Goal: Task Accomplishment & Management: Use online tool/utility

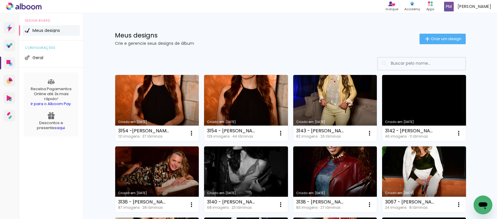
click at [160, 88] on link "Criado em [DATE]" at bounding box center [157, 108] width 84 height 66
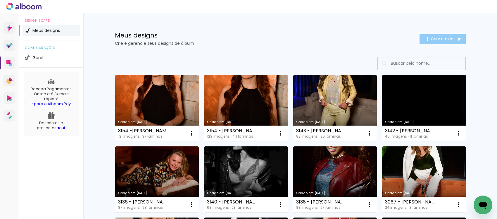
click at [436, 34] on paper-button "Criar um design" at bounding box center [443, 39] width 46 height 11
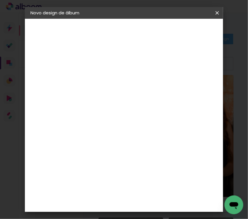
click at [0, 0] on paper-input-container "Título do álbum" at bounding box center [0, 0] width 0 height 0
click at [0, 0] on div at bounding box center [0, 0] width 0 height 0
click at [126, 77] on input at bounding box center [126, 78] width 0 height 9
click at [126, 78] on input "307" at bounding box center [126, 78] width 0 height 9
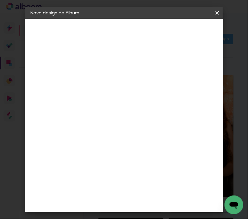
type input "3071 - desiree - slimbook 80 fotos"
type paper-input "3071 - desiree - slimbook 80 fotos"
click at [186, 34] on paper-button "Avançar" at bounding box center [172, 31] width 29 height 10
click at [115, 111] on input at bounding box center [119, 111] width 59 height 7
type input "FOTO 15"
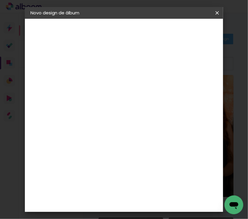
type paper-input "FOTO 15"
click at [130, 134] on paper-item "Foto 15" at bounding box center [129, 133] width 51 height 15
click at [195, 27] on paper-button "Avançar" at bounding box center [199, 31] width 29 height 10
click at [134, 99] on span "30 × 30" at bounding box center [144, 99] width 27 height 12
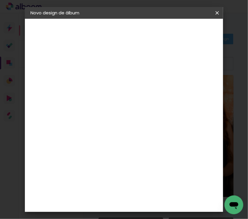
click at [0, 0] on slot "Avançar" at bounding box center [0, 0] width 0 height 0
click at [191, 32] on span "Iniciar design" at bounding box center [184, 33] width 13 height 8
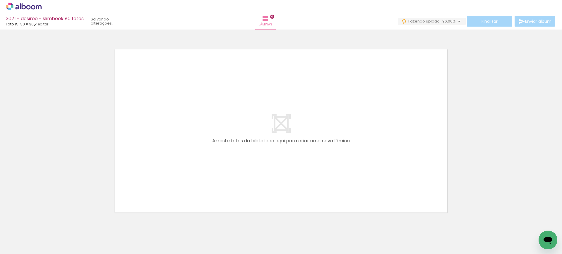
click at [19, 219] on span "Adicionar Fotos" at bounding box center [21, 246] width 18 height 6
click at [0, 0] on input "file" at bounding box center [0, 0] width 0 height 0
drag, startPoint x: 538, startPoint y: 231, endPoint x: 368, endPoint y: 139, distance: 193.5
click html
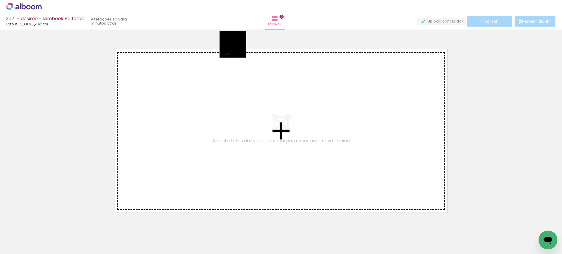
drag, startPoint x: 536, startPoint y: 224, endPoint x: 219, endPoint y: 94, distance: 342.6
click at [192, 51] on quentale-workspace at bounding box center [281, 127] width 562 height 254
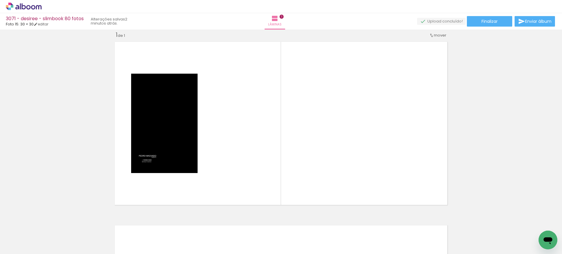
scroll to position [0, 1814]
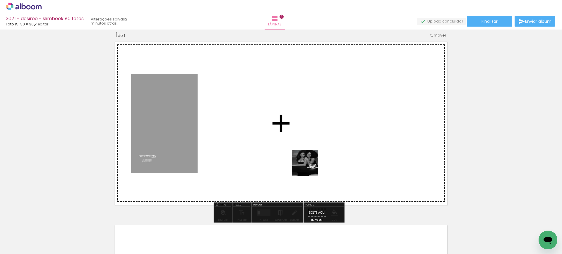
drag, startPoint x: 309, startPoint y: 172, endPoint x: 308, endPoint y: 167, distance: 5.3
click at [309, 167] on quentale-workspace at bounding box center [281, 127] width 562 height 254
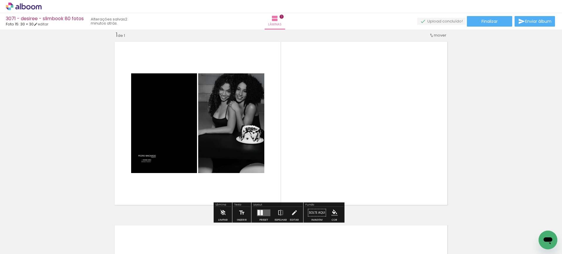
click at [261, 215] on div at bounding box center [261, 212] width 2 height 5
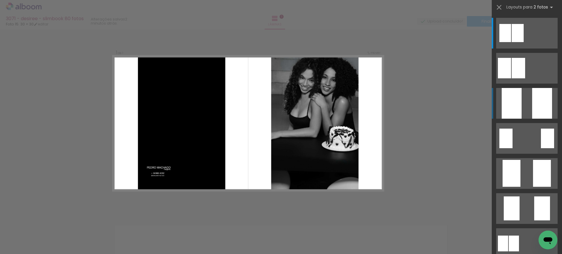
click at [497, 100] on div at bounding box center [542, 103] width 20 height 31
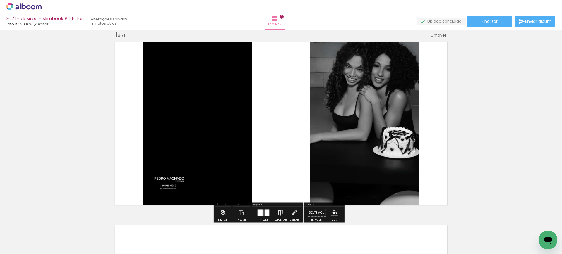
click at [224, 102] on quentale-photo at bounding box center [197, 123] width 109 height 169
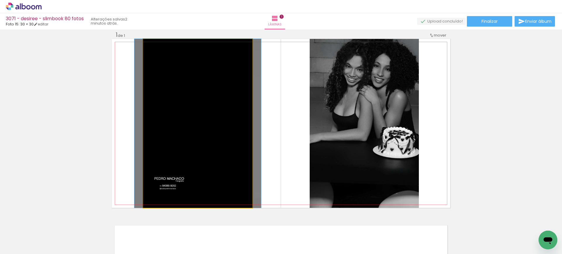
click at [224, 102] on quentale-photo at bounding box center [197, 123] width 109 height 169
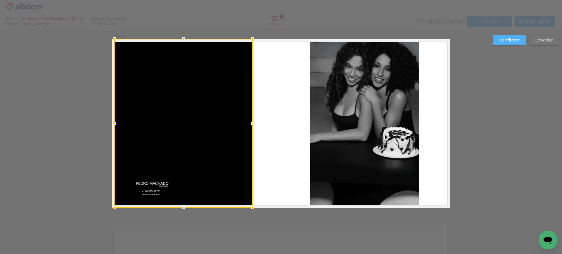
drag, startPoint x: 138, startPoint y: 123, endPoint x: 107, endPoint y: 128, distance: 31.6
click at [95, 126] on div "Inserir lâmina 1 de 1 Confirmar Cancelar" at bounding box center [281, 212] width 562 height 381
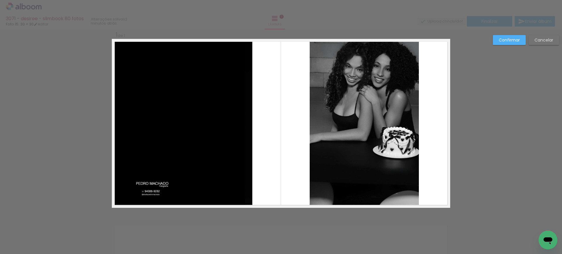
click at [236, 123] on quentale-photo at bounding box center [183, 123] width 138 height 169
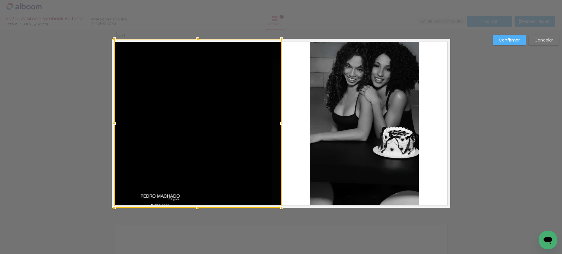
drag, startPoint x: 252, startPoint y: 124, endPoint x: 296, endPoint y: 131, distance: 43.8
click at [296, 131] on album-spread "1 de 1" at bounding box center [281, 123] width 338 height 169
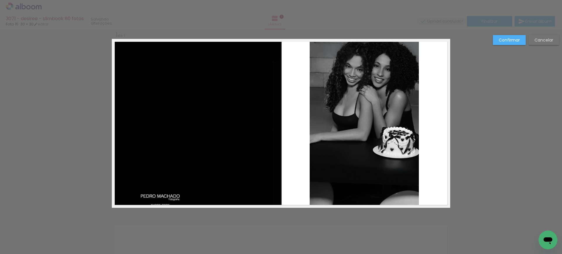
click at [336, 113] on quentale-photo at bounding box center [364, 123] width 109 height 169
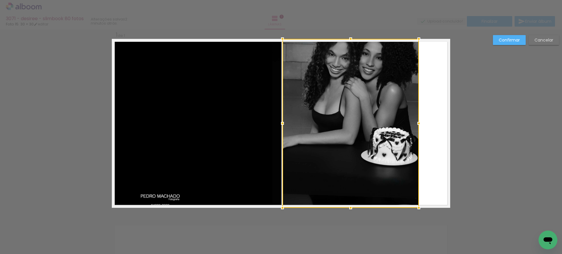
drag, startPoint x: 309, startPoint y: 122, endPoint x: 282, endPoint y: 118, distance: 27.5
click at [282, 118] on div at bounding box center [282, 124] width 12 height 12
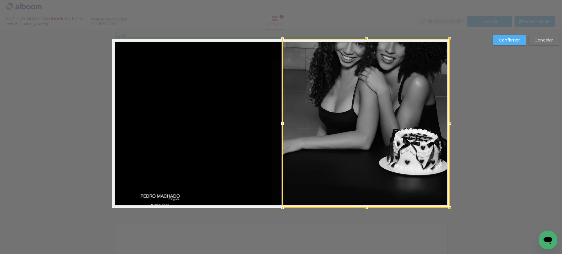
drag, startPoint x: 413, startPoint y: 123, endPoint x: 443, endPoint y: 127, distance: 31.0
click at [444, 127] on div at bounding box center [450, 124] width 12 height 12
click at [0, 0] on slot "Confirmar" at bounding box center [0, 0] width 0 height 0
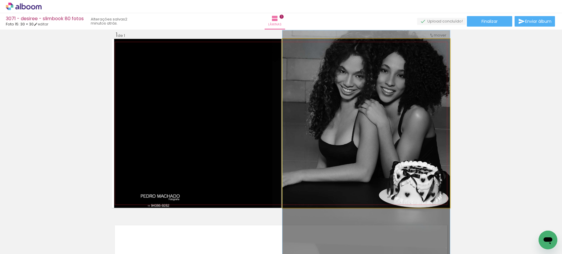
drag, startPoint x: 393, startPoint y: 84, endPoint x: 391, endPoint y: 114, distance: 30.2
click at [370, 103] on quentale-photo at bounding box center [365, 123] width 167 height 169
click at [369, 103] on quentale-photo at bounding box center [365, 123] width 167 height 169
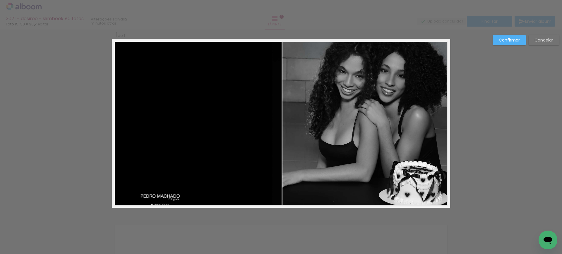
click at [286, 117] on quentale-photo at bounding box center [365, 123] width 167 height 169
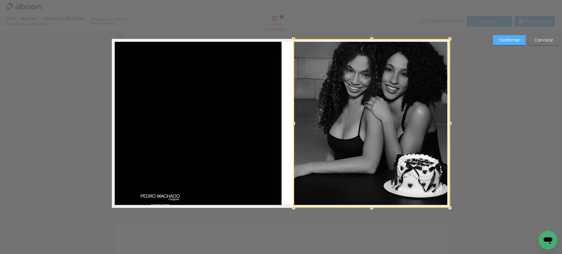
drag, startPoint x: 280, startPoint y: 124, endPoint x: 292, endPoint y: 124, distance: 11.4
click at [292, 124] on div at bounding box center [294, 124] width 12 height 12
click at [0, 0] on slot "Confirmar" at bounding box center [0, 0] width 0 height 0
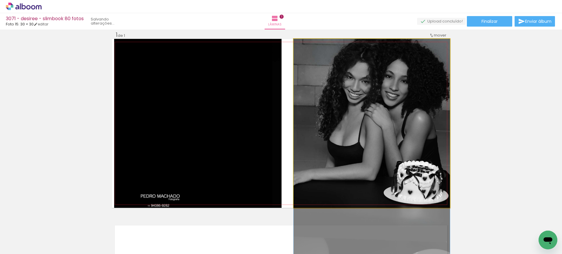
drag, startPoint x: 385, startPoint y: 71, endPoint x: 381, endPoint y: 82, distance: 11.8
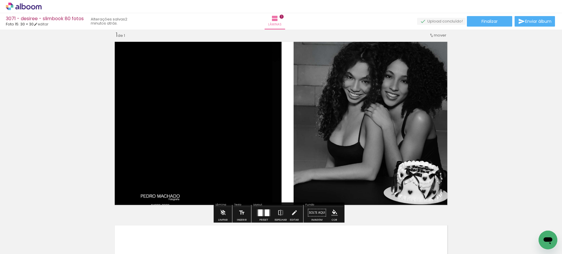
click at [472, 76] on div "Inserir lâmina 1 de 1" at bounding box center [281, 208] width 562 height 368
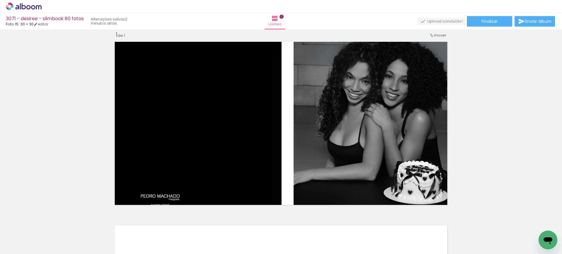
click at [479, 102] on div "Inserir lâmina 1 de 1" at bounding box center [281, 208] width 562 height 368
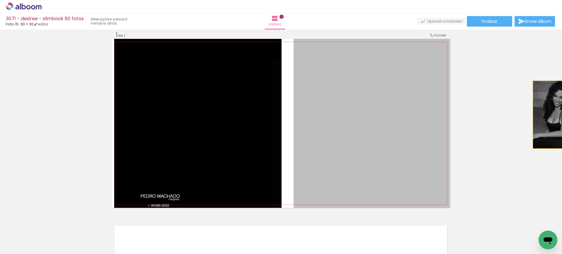
drag, startPoint x: 576, startPoint y: 112, endPoint x: 386, endPoint y: 193, distance: 206.7
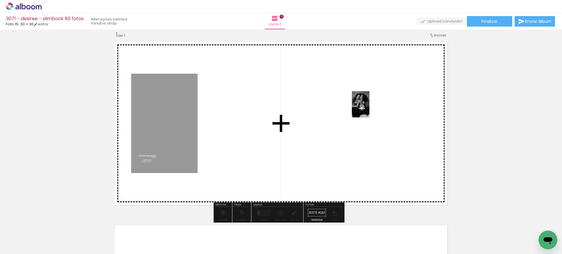
drag, startPoint x: 344, startPoint y: 231, endPoint x: 369, endPoint y: 109, distance: 125.2
click at [369, 109] on quentale-workspace at bounding box center [281, 127] width 562 height 254
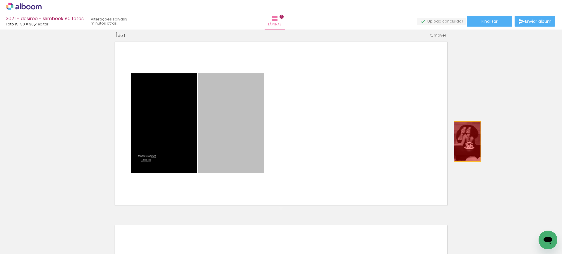
drag, startPoint x: 222, startPoint y: 133, endPoint x: 474, endPoint y: 143, distance: 251.5
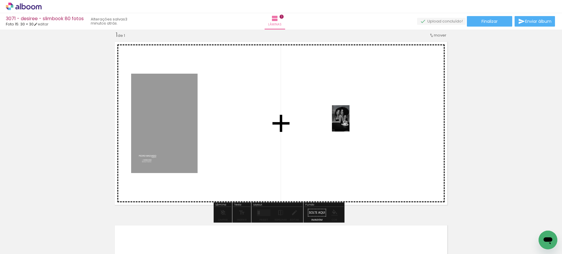
drag, startPoint x: 378, startPoint y: 233, endPoint x: 349, endPoint y: 123, distance: 114.2
click at [349, 123] on quentale-workspace at bounding box center [281, 127] width 562 height 254
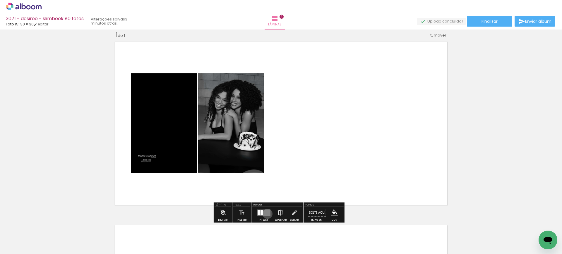
click at [266, 214] on quentale-layouter at bounding box center [263, 212] width 13 height 7
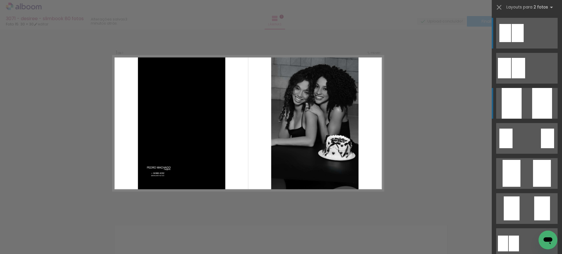
click at [497, 49] on quentale-layouter at bounding box center [526, 33] width 61 height 31
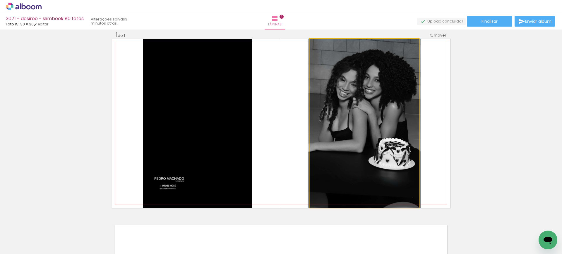
drag, startPoint x: 321, startPoint y: 46, endPoint x: 344, endPoint y: 75, distance: 37.2
type paper-slider "100"
click at [310, 49] on quentale-photo at bounding box center [364, 123] width 109 height 169
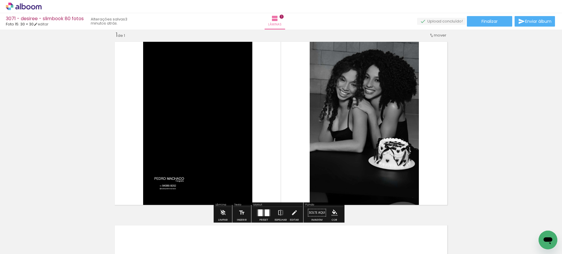
click at [397, 113] on quentale-photo at bounding box center [364, 123] width 109 height 169
click at [396, 114] on quentale-photo at bounding box center [364, 123] width 109 height 169
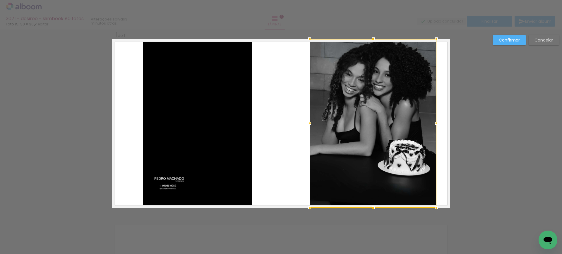
drag, startPoint x: 420, startPoint y: 122, endPoint x: 438, endPoint y: 122, distance: 17.6
click at [438, 122] on div at bounding box center [436, 124] width 12 height 12
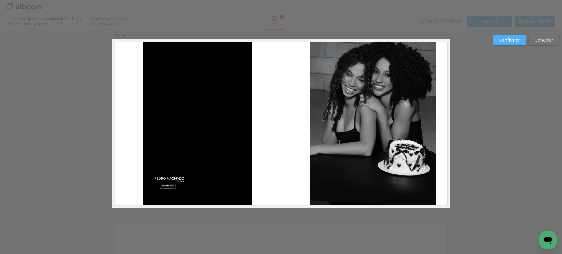
click at [306, 128] on quentale-layouter at bounding box center [281, 123] width 338 height 169
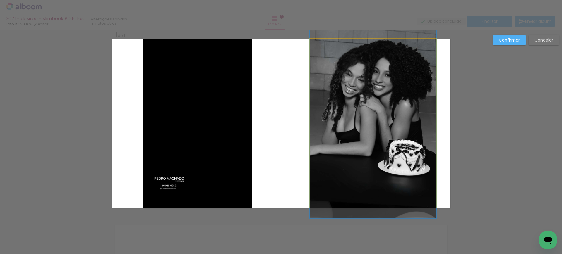
click at [311, 128] on quentale-photo at bounding box center [373, 123] width 127 height 169
click at [311, 39] on div at bounding box center [373, 39] width 127 height 0
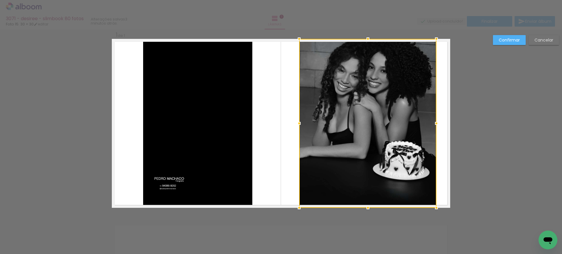
drag, startPoint x: 306, startPoint y: 122, endPoint x: 295, endPoint y: 122, distance: 10.5
click at [295, 122] on div at bounding box center [299, 124] width 12 height 12
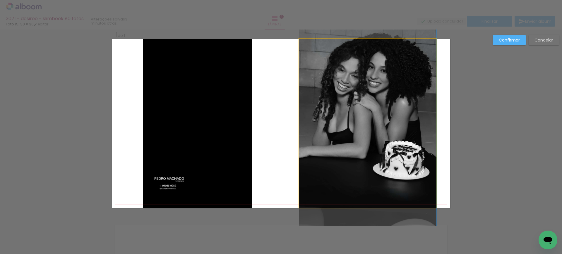
drag, startPoint x: 343, startPoint y: 122, endPoint x: 350, endPoint y: 121, distance: 6.7
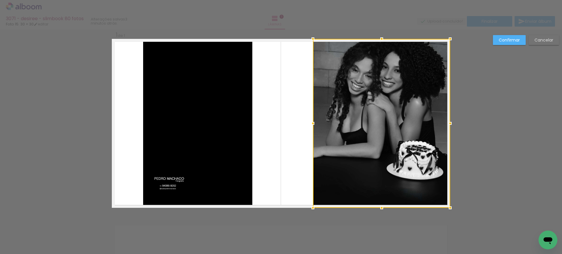
drag, startPoint x: 350, startPoint y: 121, endPoint x: 366, endPoint y: 140, distance: 23.9
click at [366, 140] on div at bounding box center [381, 123] width 137 height 169
click at [0, 0] on slot "Confirmar" at bounding box center [0, 0] width 0 height 0
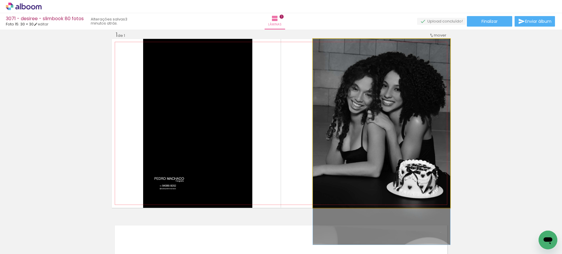
drag, startPoint x: 404, startPoint y: 89, endPoint x: 409, endPoint y: 99, distance: 11.3
click at [387, 86] on quentale-photo at bounding box center [381, 123] width 137 height 169
click at [388, 85] on quentale-photo at bounding box center [381, 123] width 137 height 169
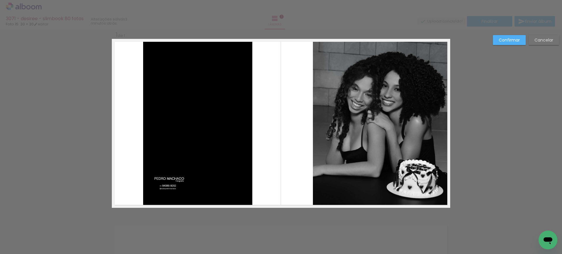
click at [307, 132] on quentale-layouter at bounding box center [281, 123] width 338 height 169
click at [317, 135] on quentale-photo at bounding box center [381, 123] width 137 height 169
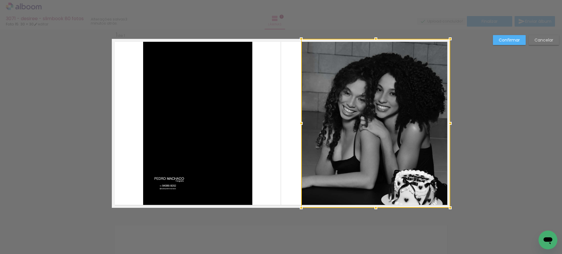
drag, startPoint x: 310, startPoint y: 122, endPoint x: 304, endPoint y: 122, distance: 5.9
click at [295, 124] on div at bounding box center [301, 124] width 12 height 12
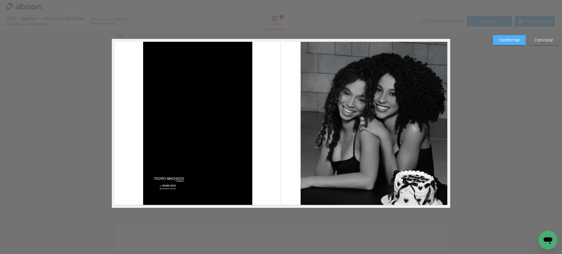
click at [0, 0] on slot "Confirmar" at bounding box center [0, 0] width 0 height 0
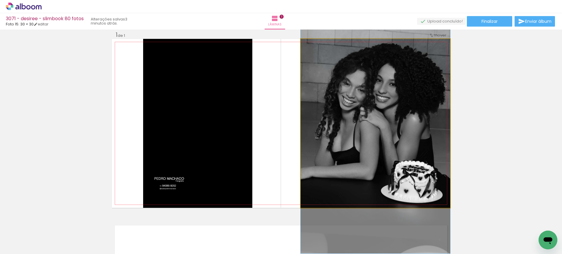
drag, startPoint x: 381, startPoint y: 83, endPoint x: 379, endPoint y: 74, distance: 9.2
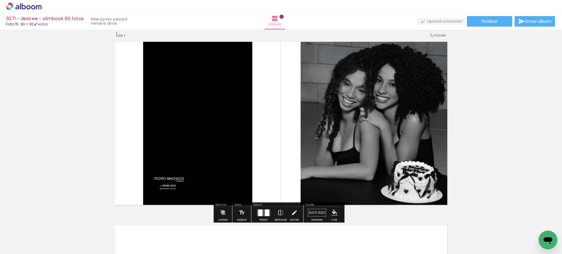
drag, startPoint x: 478, startPoint y: 90, endPoint x: 383, endPoint y: 81, distance: 95.8
click at [477, 90] on div "Inserir lâmina 1 de 1" at bounding box center [281, 208] width 562 height 368
click at [215, 92] on quentale-photo at bounding box center [197, 123] width 109 height 169
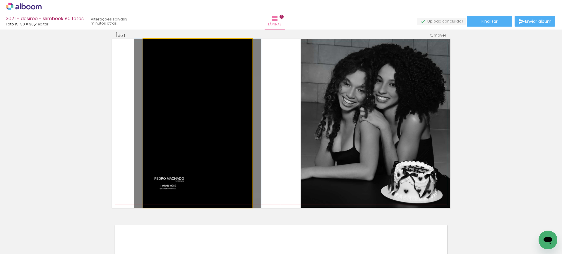
click at [218, 91] on quentale-photo at bounding box center [197, 123] width 109 height 169
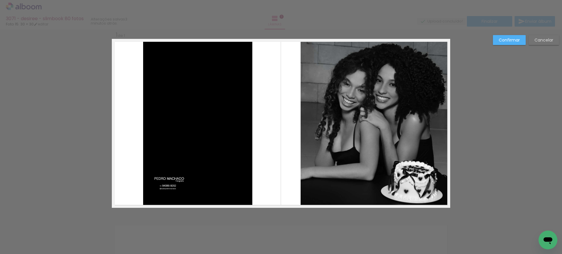
drag, startPoint x: 242, startPoint y: 121, endPoint x: 246, endPoint y: 124, distance: 5.4
click at [241, 120] on quentale-photo at bounding box center [197, 123] width 109 height 169
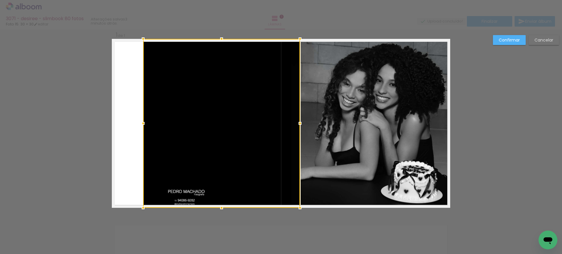
drag, startPoint x: 246, startPoint y: 120, endPoint x: 294, endPoint y: 129, distance: 48.5
click at [294, 129] on div at bounding box center [300, 124] width 12 height 12
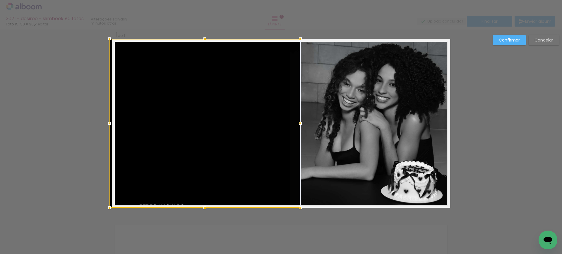
drag, startPoint x: 143, startPoint y: 125, endPoint x: 78, endPoint y: 118, distance: 65.6
click at [75, 118] on div "Inserir lâmina 1 de 1 Confirmar Cancelar" at bounding box center [281, 212] width 562 height 381
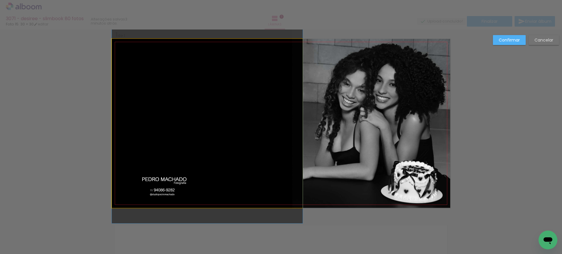
drag, startPoint x: 185, startPoint y: 131, endPoint x: 193, endPoint y: 106, distance: 26.9
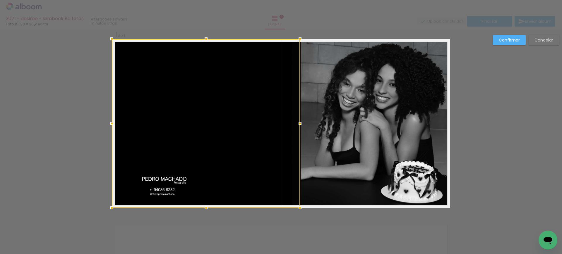
click at [497, 38] on paper-button "Confirmar" at bounding box center [509, 40] width 33 height 10
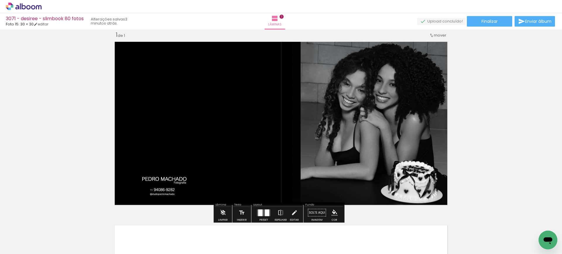
click at [497, 125] on div "Inserir lâmina 1 de 1" at bounding box center [281, 208] width 562 height 368
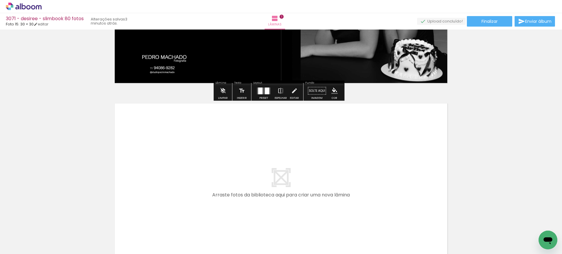
scroll to position [190, 0]
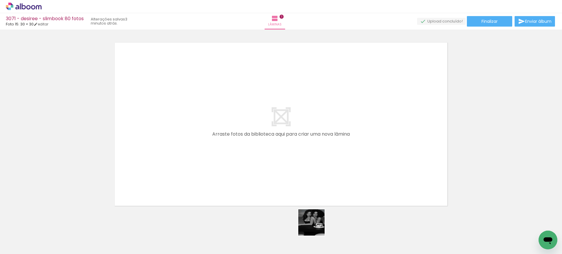
drag, startPoint x: 317, startPoint y: 229, endPoint x: 290, endPoint y: 164, distance: 71.0
click at [290, 164] on quentale-workspace at bounding box center [281, 127] width 562 height 254
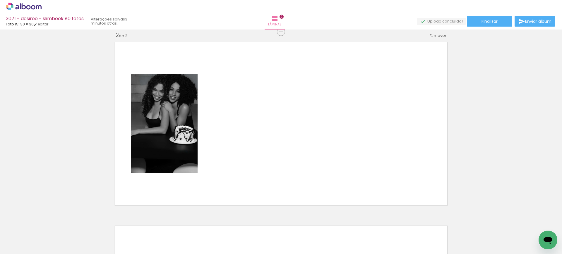
scroll to position [191, 0]
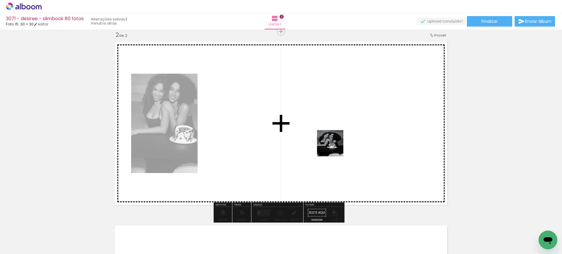
drag, startPoint x: 349, startPoint y: 231, endPoint x: 334, endPoint y: 148, distance: 84.6
click at [334, 148] on quentale-workspace at bounding box center [281, 127] width 562 height 254
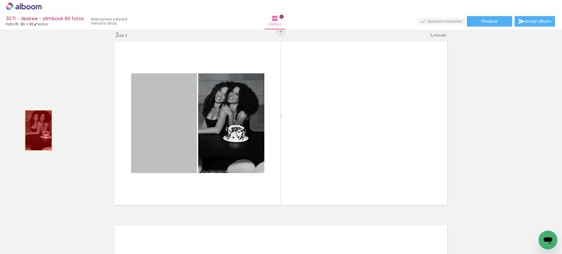
drag, startPoint x: 167, startPoint y: 149, endPoint x: 36, endPoint y: 130, distance: 132.3
click at [36, 130] on div "Inserir lâmina 1 de 2 Inserir lâmina 2 de 2" at bounding box center [281, 115] width 562 height 551
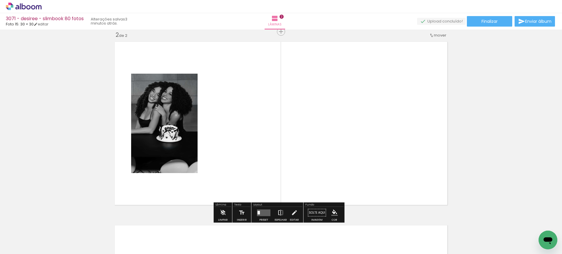
click at [277, 213] on iron-icon at bounding box center [280, 213] width 6 height 12
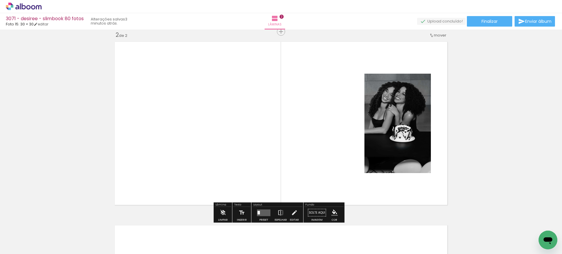
click at [259, 212] on quentale-layouter at bounding box center [263, 212] width 13 height 7
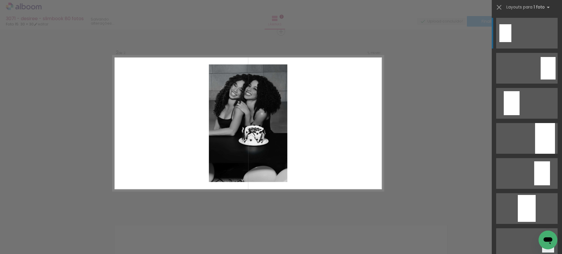
scroll to position [183, 0]
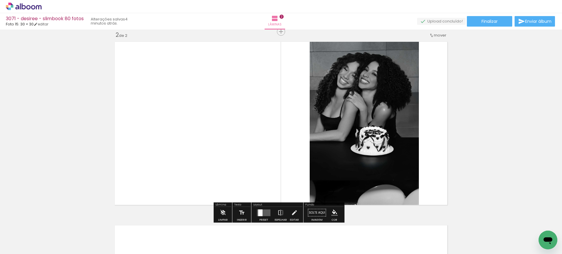
click at [261, 212] on quentale-layouter at bounding box center [263, 212] width 13 height 7
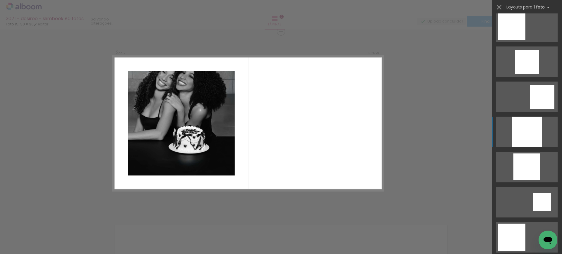
scroll to position [429, 0]
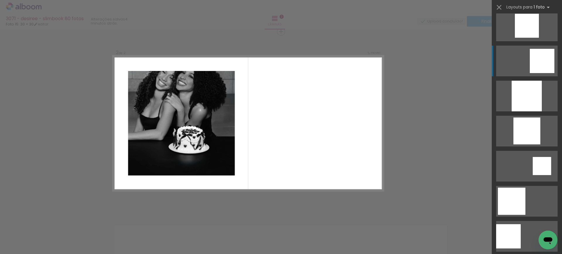
click at [497, 219] on quentale-layouter at bounding box center [526, 236] width 61 height 31
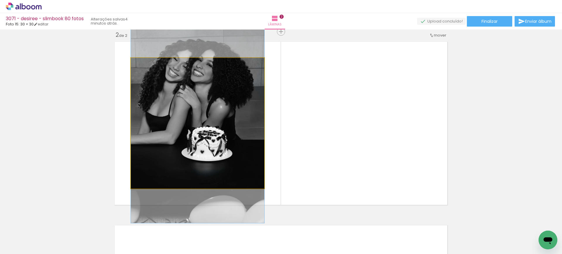
click at [217, 111] on quentale-photo at bounding box center [197, 123] width 133 height 131
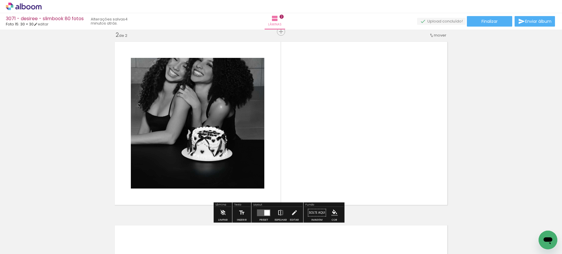
click at [283, 213] on paper-button "Espelhar" at bounding box center [280, 214] width 15 height 15
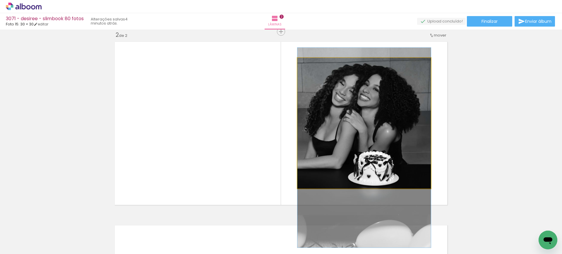
drag, startPoint x: 381, startPoint y: 115, endPoint x: 380, endPoint y: 139, distance: 24.6
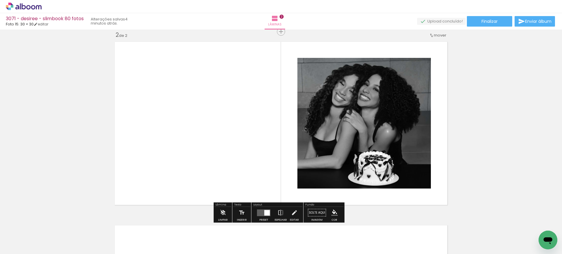
click at [497, 112] on div "Inserir lâmina 1 de 2 Inserir lâmina 2 de 2" at bounding box center [281, 115] width 562 height 551
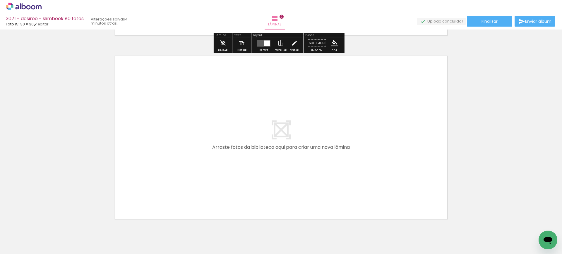
scroll to position [374, 0]
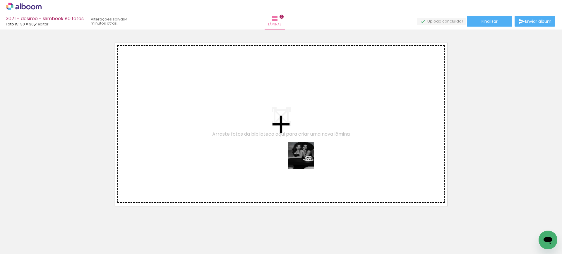
drag, startPoint x: 308, startPoint y: 234, endPoint x: 305, endPoint y: 160, distance: 74.4
click at [305, 160] on quentale-workspace at bounding box center [281, 127] width 562 height 254
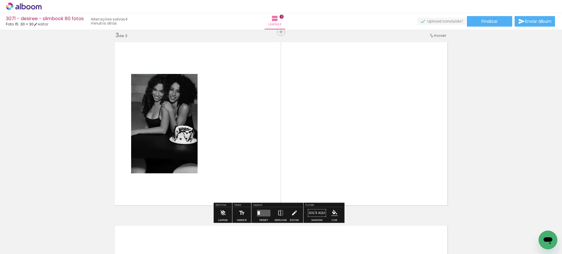
scroll to position [375, 0]
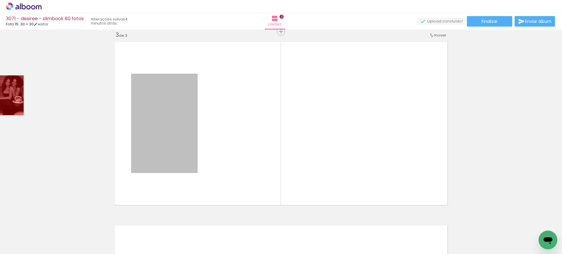
drag, startPoint x: 48, startPoint y: 107, endPoint x: 8, endPoint y: 95, distance: 42.0
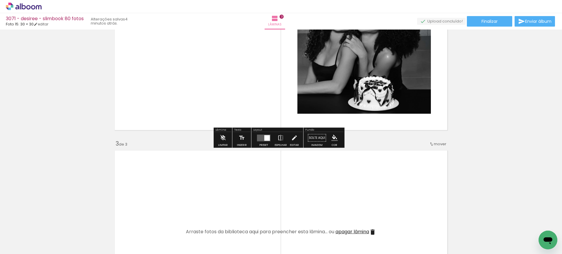
scroll to position [131, 0]
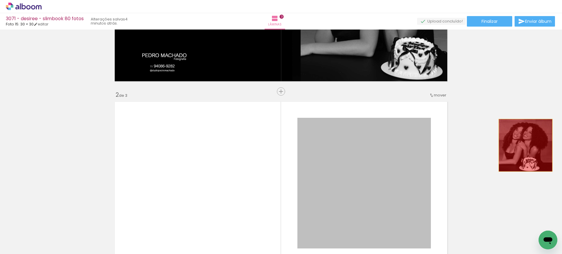
drag, startPoint x: 391, startPoint y: 160, endPoint x: 522, endPoint y: 145, distance: 132.5
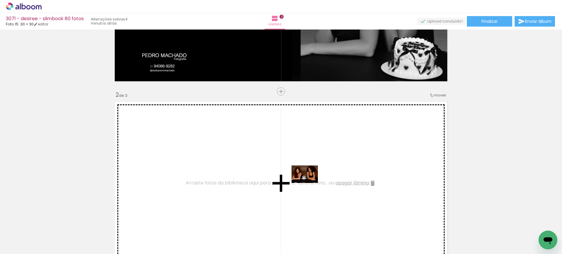
drag, startPoint x: 299, startPoint y: 235, endPoint x: 309, endPoint y: 183, distance: 52.7
click at [309, 183] on quentale-workspace at bounding box center [281, 127] width 562 height 254
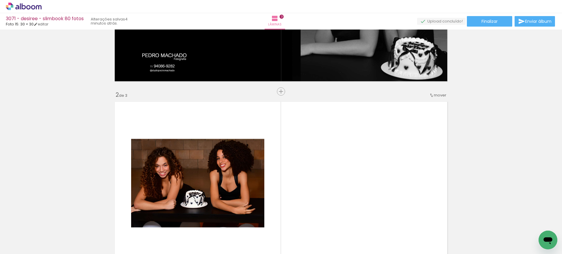
scroll to position [192, 0]
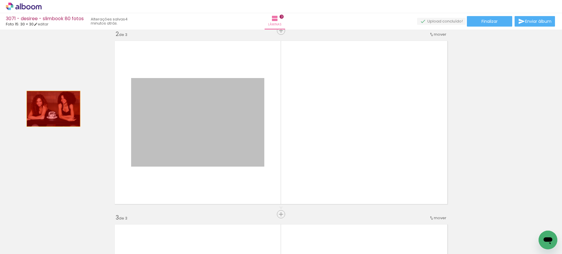
drag, startPoint x: 209, startPoint y: 124, endPoint x: 88, endPoint y: 137, distance: 121.8
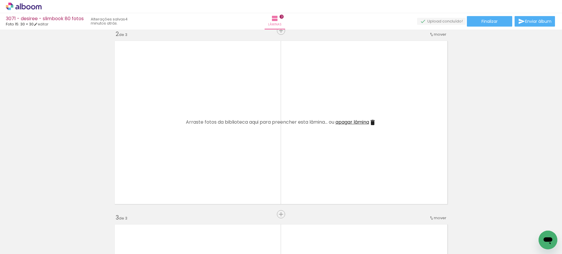
drag, startPoint x: 233, startPoint y: 236, endPoint x: 241, endPoint y: 157, distance: 79.4
click at [241, 157] on quentale-workspace at bounding box center [281, 127] width 562 height 254
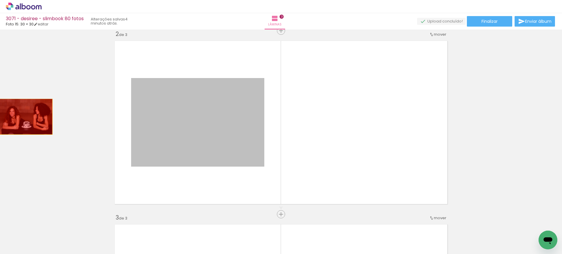
drag, startPoint x: 169, startPoint y: 140, endPoint x: 65, endPoint y: 128, distance: 104.0
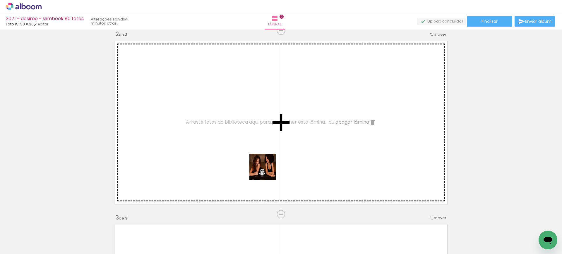
drag, startPoint x: 265, startPoint y: 198, endPoint x: 273, endPoint y: 138, distance: 60.6
click at [277, 129] on quentale-workspace at bounding box center [281, 127] width 562 height 254
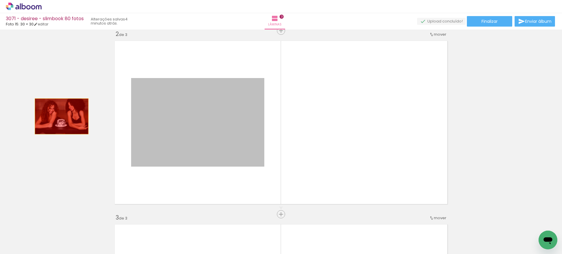
drag, startPoint x: 186, startPoint y: 127, endPoint x: 101, endPoint y: 197, distance: 110.0
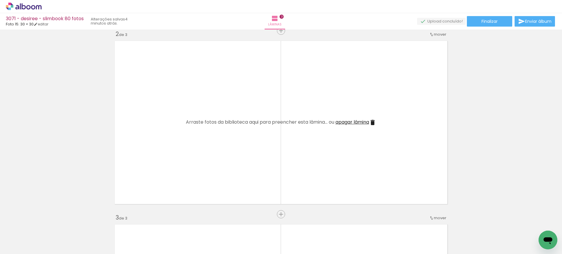
drag, startPoint x: 101, startPoint y: 229, endPoint x: 147, endPoint y: 163, distance: 80.8
click at [147, 163] on quentale-workspace at bounding box center [281, 127] width 562 height 254
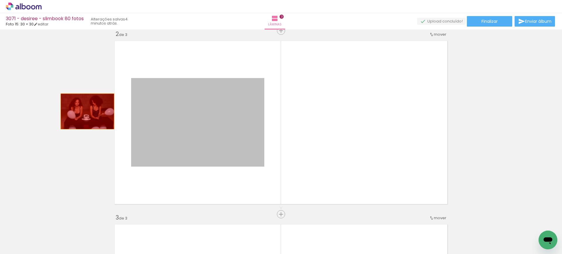
drag, startPoint x: 203, startPoint y: 131, endPoint x: 68, endPoint y: 109, distance: 137.2
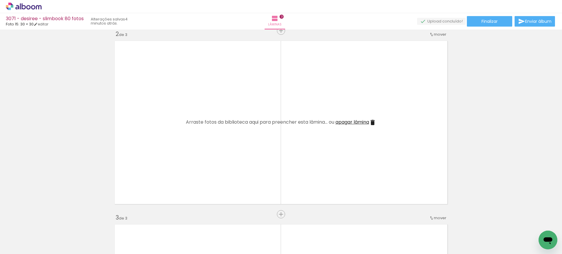
scroll to position [0, 2110]
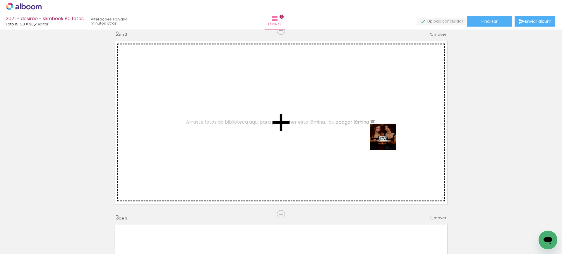
drag, startPoint x: 440, startPoint y: 234, endPoint x: 387, endPoint y: 141, distance: 106.9
click at [387, 141] on quentale-workspace at bounding box center [281, 127] width 562 height 254
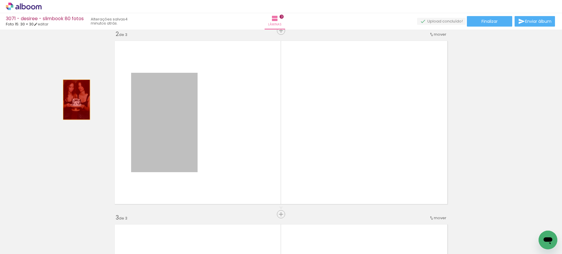
drag, startPoint x: 74, startPoint y: 100, endPoint x: 0, endPoint y: 76, distance: 77.4
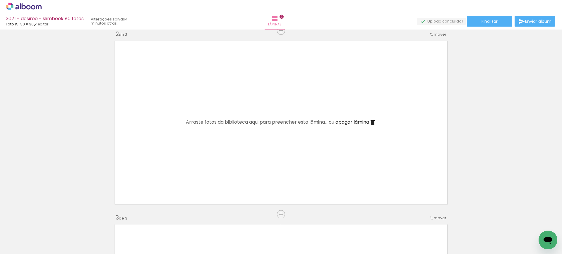
drag, startPoint x: 370, startPoint y: 119, endPoint x: 434, endPoint y: 186, distance: 92.5
click at [369, 119] on quentale-workspace at bounding box center [281, 127] width 562 height 254
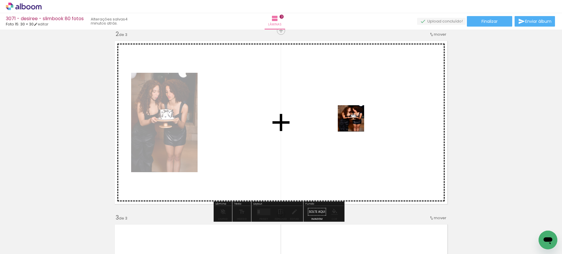
drag, startPoint x: 386, startPoint y: 136, endPoint x: 351, endPoint y: 125, distance: 37.6
click at [354, 123] on quentale-workspace at bounding box center [281, 127] width 562 height 254
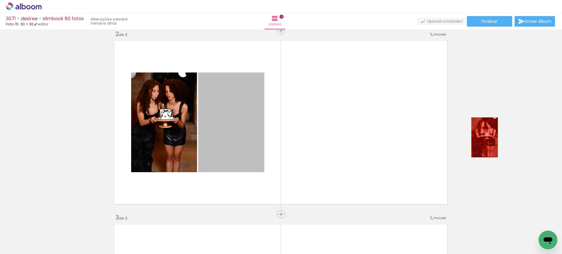
drag, startPoint x: 215, startPoint y: 124, endPoint x: 482, endPoint y: 137, distance: 266.6
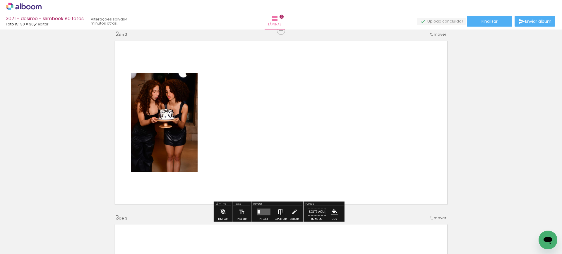
click at [281, 210] on iron-icon at bounding box center [280, 212] width 6 height 12
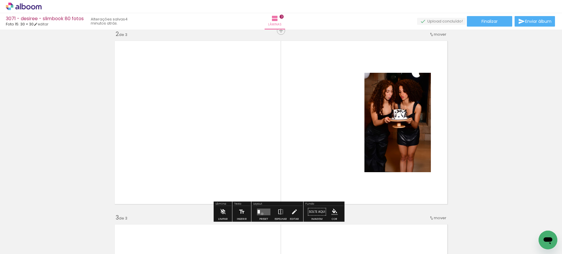
click at [261, 214] on quentale-layouter at bounding box center [263, 212] width 13 height 7
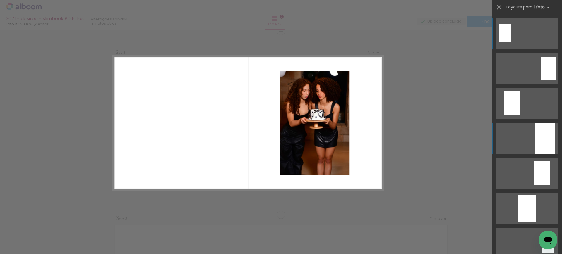
scroll to position [191, 0]
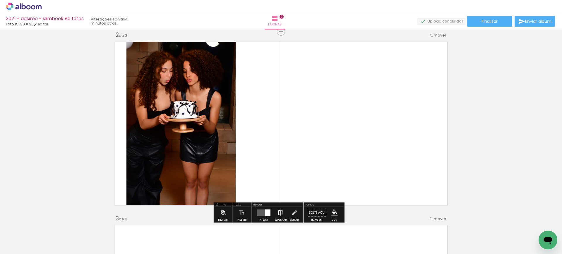
click at [279, 209] on iron-icon at bounding box center [280, 213] width 6 height 12
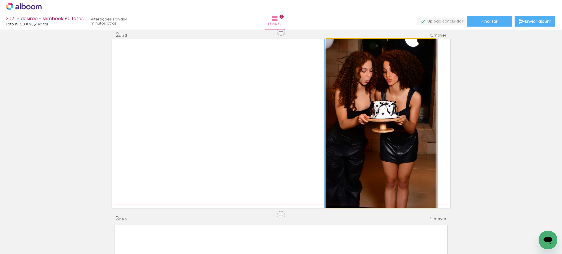
click at [374, 57] on quentale-photo at bounding box center [380, 123] width 109 height 169
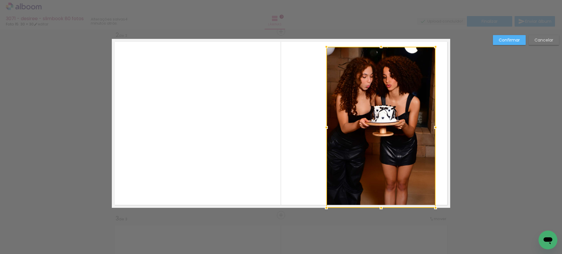
drag, startPoint x: 376, startPoint y: 37, endPoint x: 378, endPoint y: 45, distance: 8.1
click at [378, 45] on div at bounding box center [381, 47] width 12 height 12
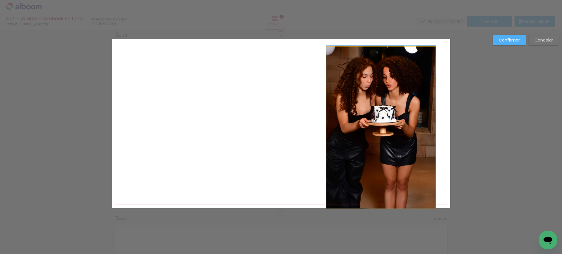
click at [368, 180] on quentale-photo at bounding box center [380, 127] width 109 height 161
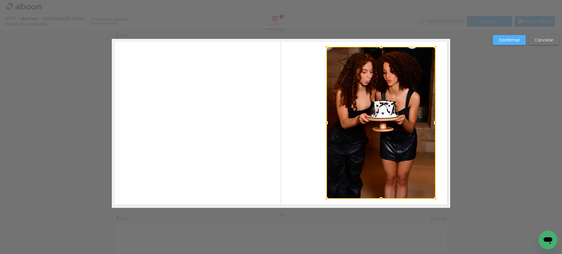
drag, startPoint x: 377, startPoint y: 208, endPoint x: 379, endPoint y: 199, distance: 9.2
click at [379, 199] on div at bounding box center [381, 199] width 12 height 12
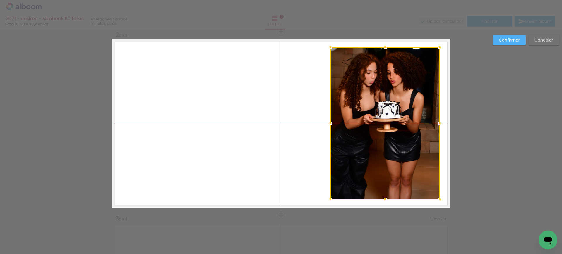
drag, startPoint x: 389, startPoint y: 149, endPoint x: 393, endPoint y: 148, distance: 4.2
click at [393, 148] on div at bounding box center [384, 123] width 109 height 152
drag, startPoint x: 513, startPoint y: 36, endPoint x: 509, endPoint y: 47, distance: 11.8
click at [497, 36] on paper-button "Confirmar" at bounding box center [509, 40] width 33 height 10
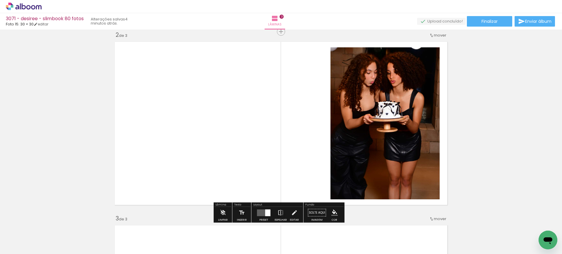
click at [464, 135] on div "Inserir lâmina 1 de 3 Inserir lâmina 2 de 3 Inserir lâmina 3 de 3" at bounding box center [281, 207] width 562 height 735
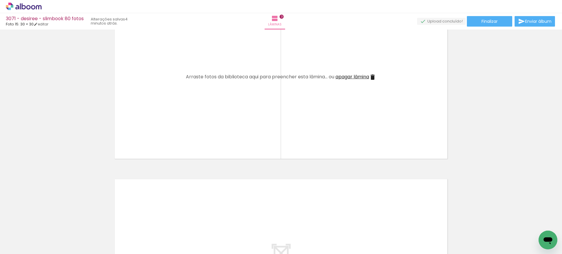
scroll to position [435, 0]
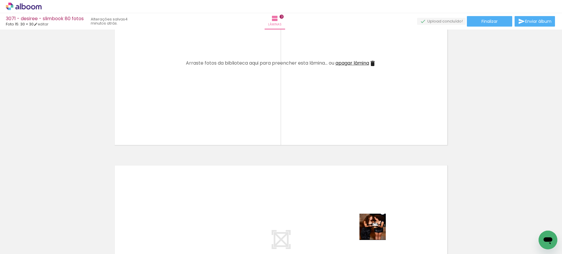
drag, startPoint x: 377, startPoint y: 231, endPoint x: 319, endPoint y: 78, distance: 164.2
click at [293, 37] on quentale-workspace at bounding box center [281, 127] width 562 height 254
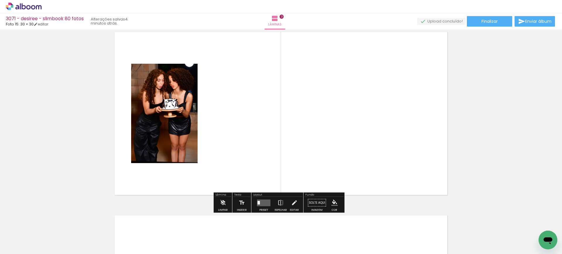
scroll to position [374, 0]
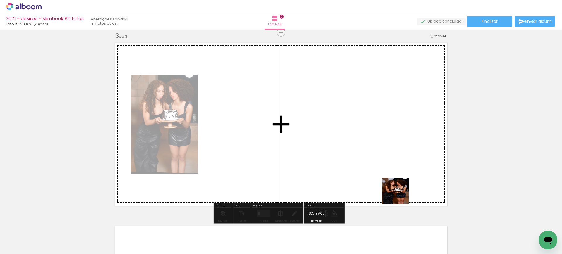
drag, startPoint x: 413, startPoint y: 228, endPoint x: 449, endPoint y: 246, distance: 40.3
click at [374, 139] on quentale-workspace at bounding box center [281, 127] width 562 height 254
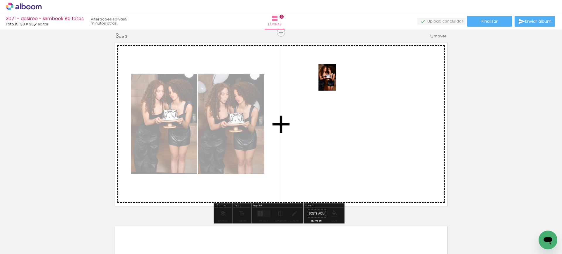
drag, startPoint x: 442, startPoint y: 234, endPoint x: 336, endPoint y: 82, distance: 185.4
click at [336, 82] on quentale-workspace at bounding box center [281, 127] width 562 height 254
click at [336, 82] on quentale-layouter at bounding box center [281, 124] width 338 height 169
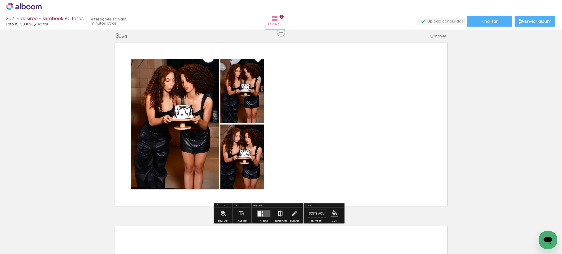
click at [262, 209] on div at bounding box center [264, 214] width 16 height 12
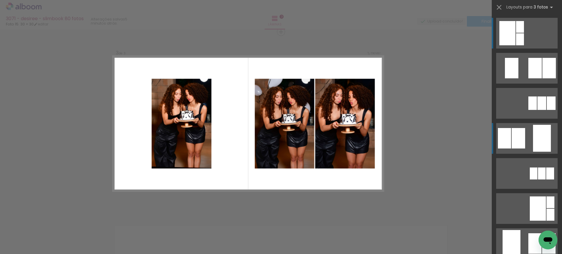
scroll to position [375, 0]
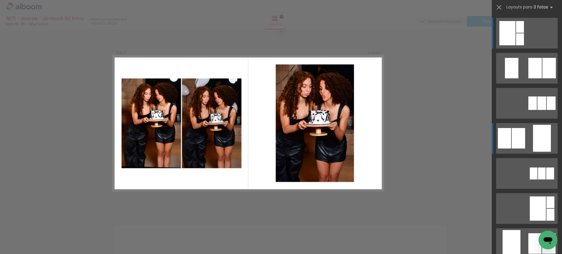
click at [497, 49] on quentale-layouter at bounding box center [526, 33] width 61 height 31
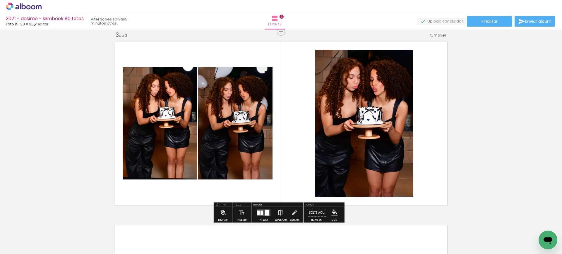
scroll to position [497, 0]
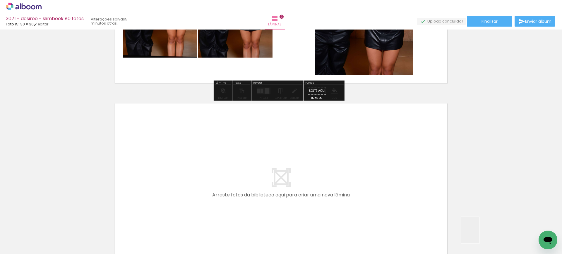
drag, startPoint x: 479, startPoint y: 235, endPoint x: 515, endPoint y: 217, distance: 40.6
click at [416, 167] on quentale-workspace at bounding box center [281, 127] width 562 height 254
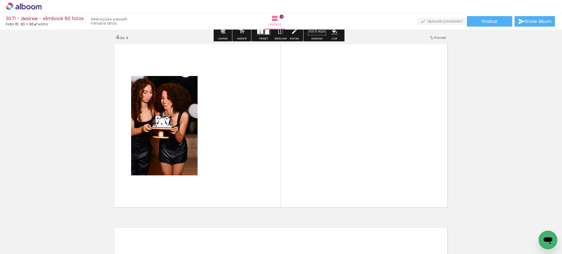
scroll to position [559, 0]
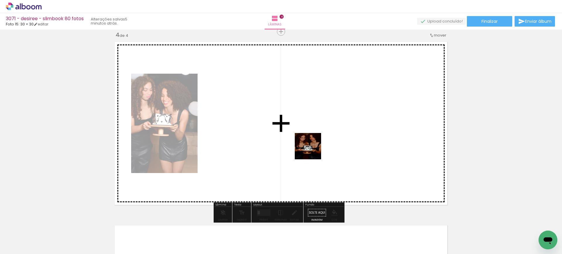
drag, startPoint x: 311, startPoint y: 234, endPoint x: 312, endPoint y: 151, distance: 83.4
click at [312, 151] on quentale-workspace at bounding box center [281, 127] width 562 height 254
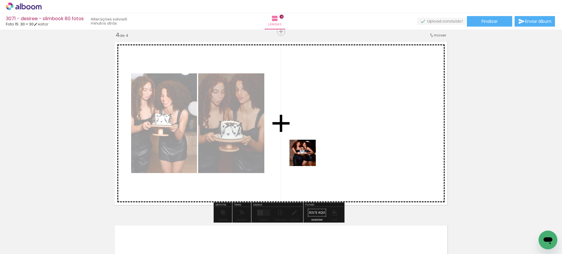
drag, startPoint x: 278, startPoint y: 239, endPoint x: 307, endPoint y: 156, distance: 87.5
click at [307, 156] on quentale-workspace at bounding box center [281, 127] width 562 height 254
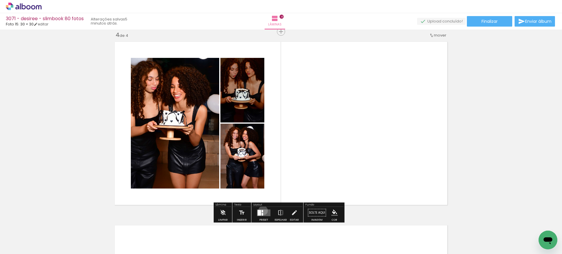
click at [262, 211] on div at bounding box center [262, 211] width 1 height 2
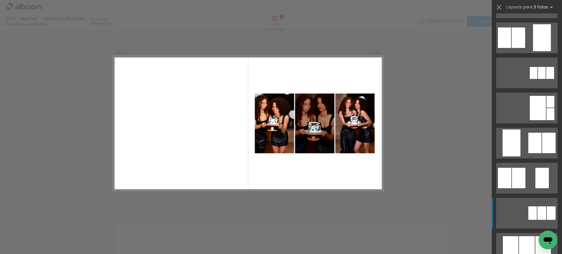
scroll to position [122, 0]
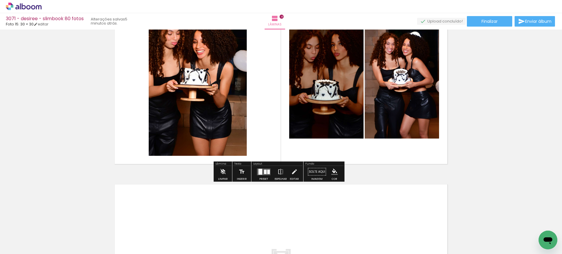
scroll to position [680, 0]
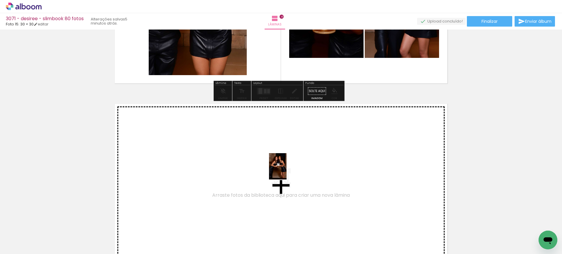
drag, startPoint x: 507, startPoint y: 238, endPoint x: 288, endPoint y: 169, distance: 230.5
click at [288, 169] on quentale-workspace at bounding box center [281, 127] width 562 height 254
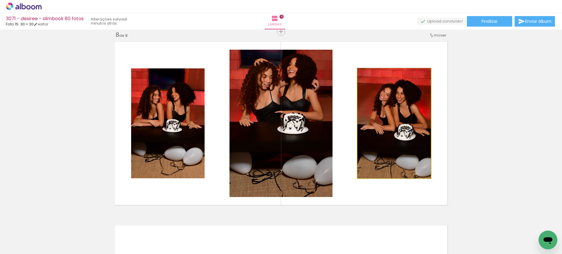
scroll to position [0, 1795]
drag, startPoint x: 394, startPoint y: 133, endPoint x: 319, endPoint y: 131, distance: 74.6
click at [0, 0] on slot at bounding box center [0, 0] width 0 height 0
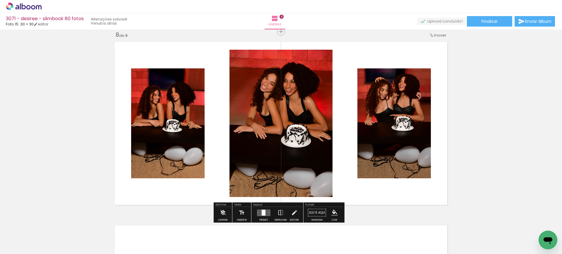
click at [263, 208] on div at bounding box center [264, 213] width 16 height 12
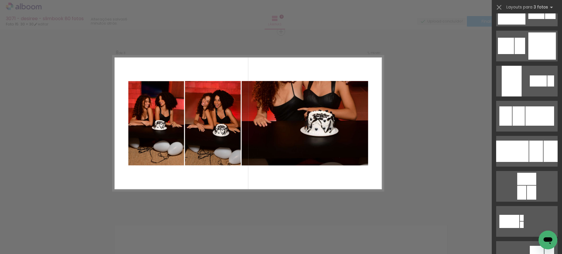
scroll to position [970, 0]
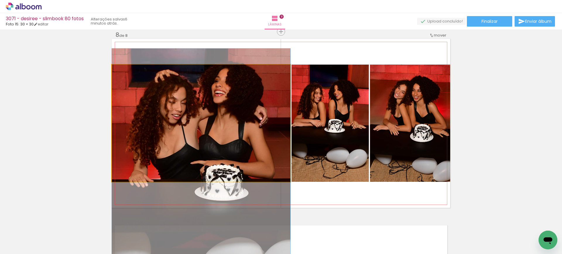
drag, startPoint x: 164, startPoint y: 105, endPoint x: 179, endPoint y: 164, distance: 61.2
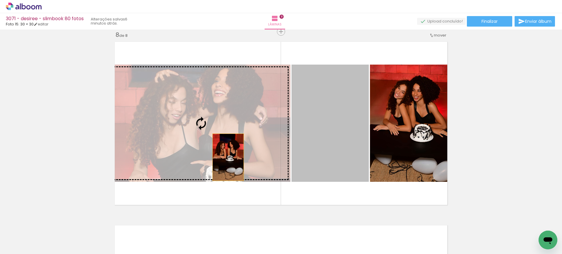
drag, startPoint x: 325, startPoint y: 153, endPoint x: 221, endPoint y: 159, distance: 103.7
click at [0, 0] on slot at bounding box center [0, 0] width 0 height 0
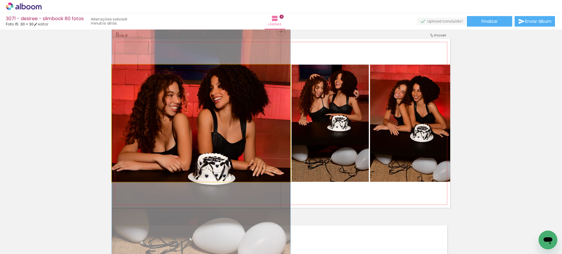
drag, startPoint x: 210, startPoint y: 116, endPoint x: 211, endPoint y: 156, distance: 39.8
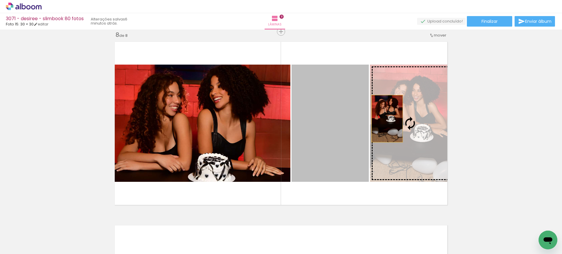
drag, startPoint x: 312, startPoint y: 121, endPoint x: 403, endPoint y: 119, distance: 91.3
click at [0, 0] on slot at bounding box center [0, 0] width 0 height 0
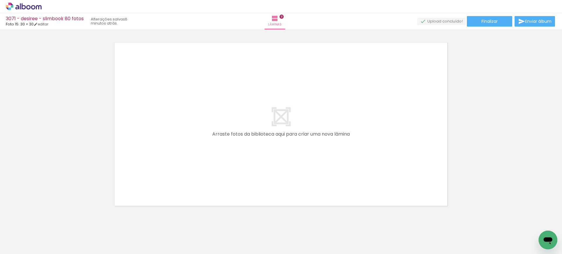
scroll to position [0, 0]
drag, startPoint x: 86, startPoint y: 217, endPoint x: 113, endPoint y: 219, distance: 27.3
click at [214, 142] on quentale-workspace at bounding box center [281, 127] width 562 height 254
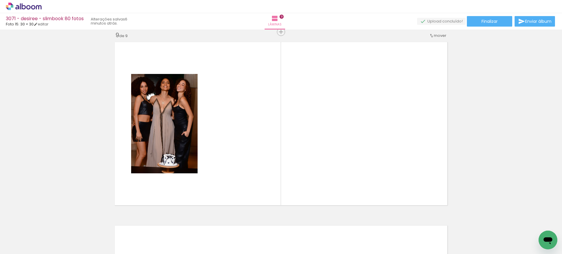
scroll to position [1477, 0]
drag, startPoint x: 108, startPoint y: 229, endPoint x: 175, endPoint y: 200, distance: 73.0
click at [269, 104] on quentale-workspace at bounding box center [281, 127] width 562 height 254
